Goal: Book appointment/travel/reservation

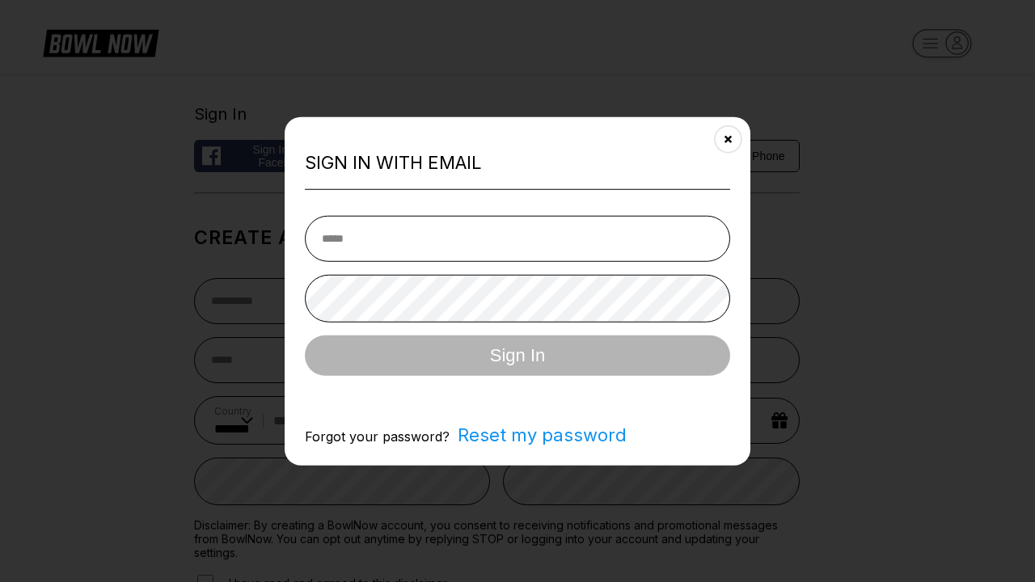
select select "**"
type input "**********"
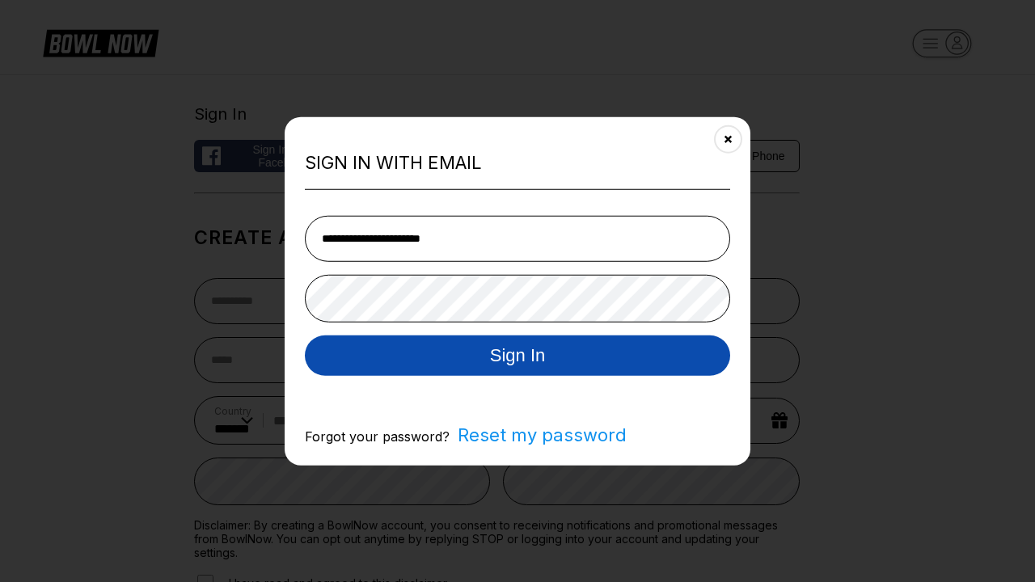
click at [517, 356] on button "Sign In" at bounding box center [517, 355] width 425 height 40
